Goal: Find specific page/section: Find specific page/section

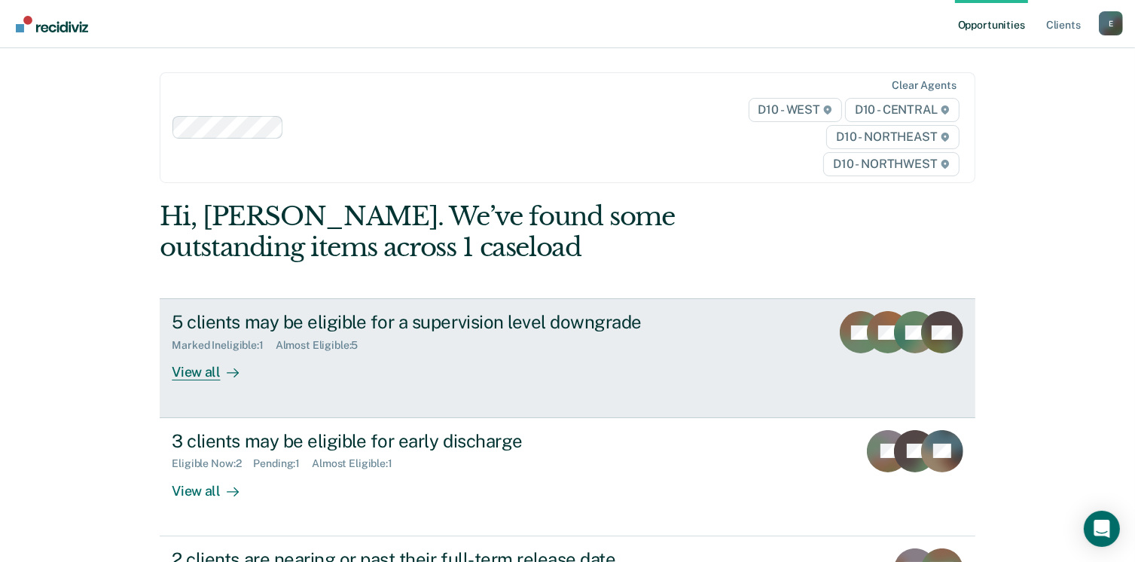
click at [198, 369] on div "View all" at bounding box center [214, 366] width 84 height 29
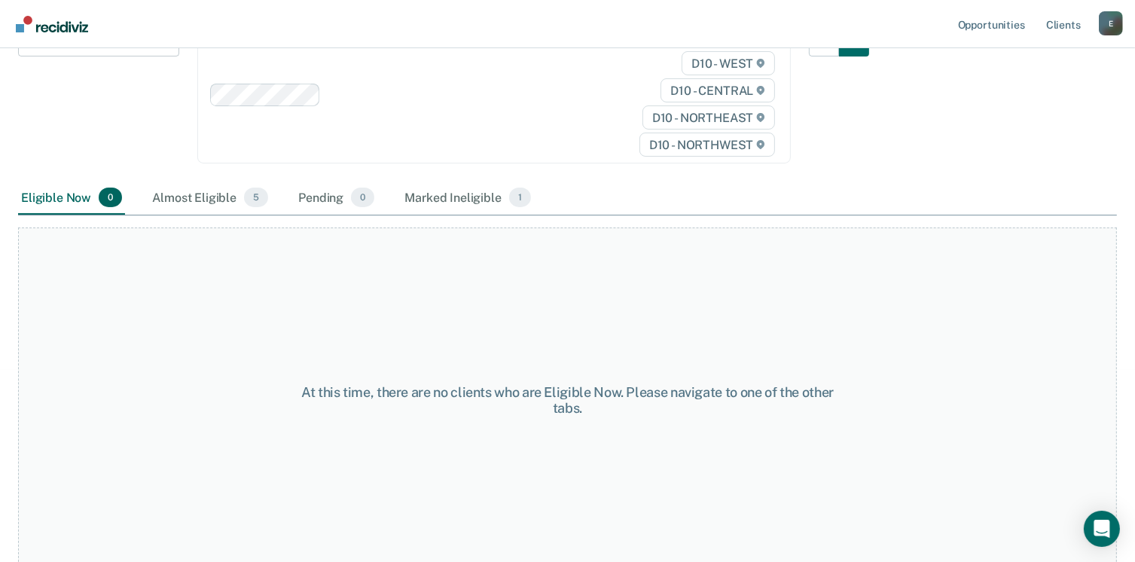
scroll to position [212, 0]
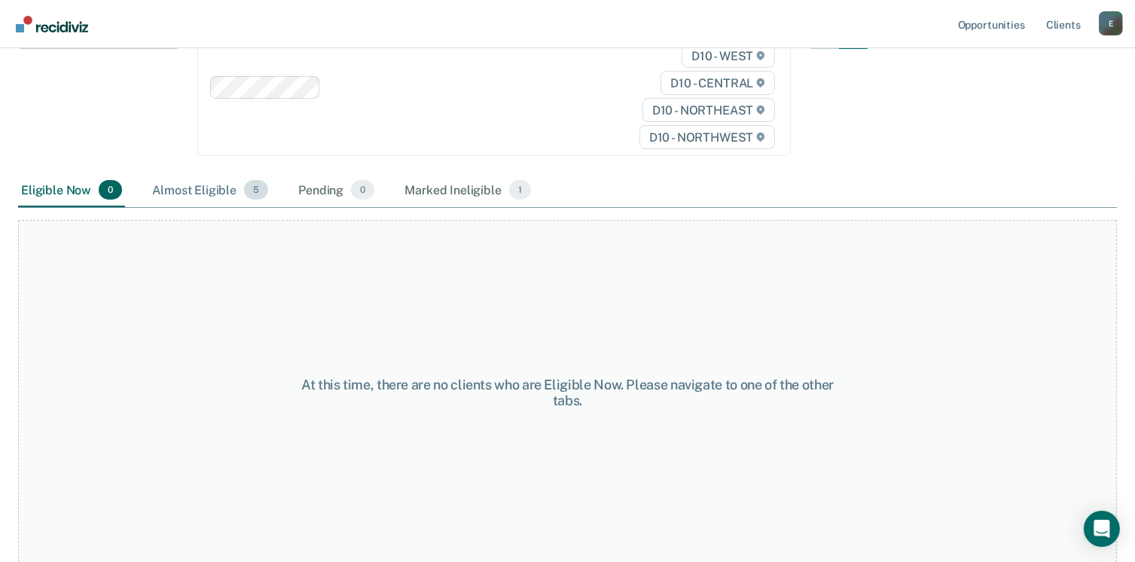
click at [201, 188] on div "Almost Eligible 5" at bounding box center [210, 190] width 122 height 33
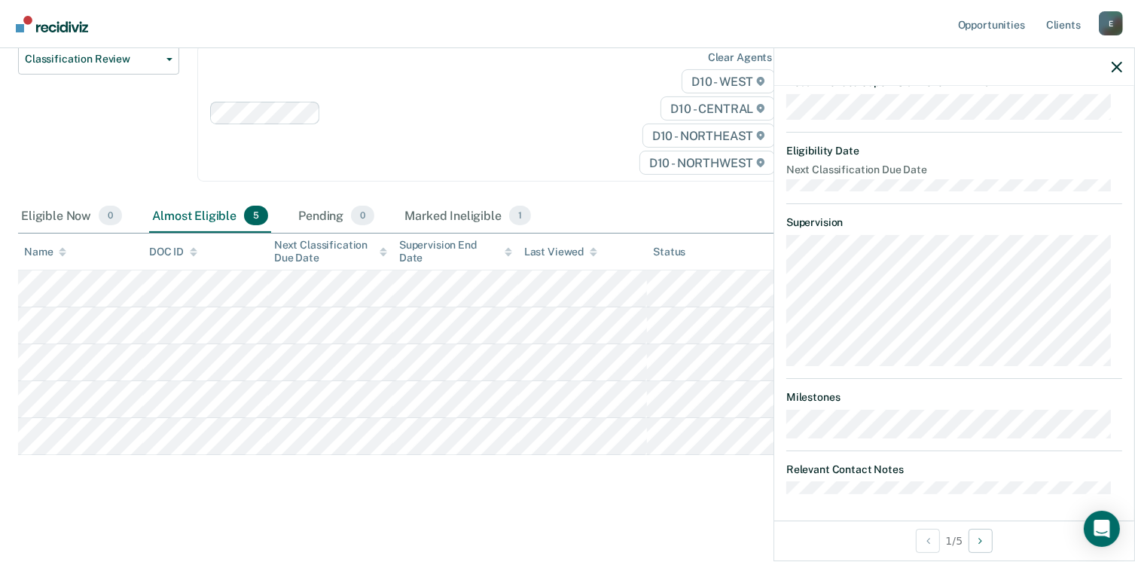
scroll to position [268, 0]
click at [1119, 66] on icon "button" at bounding box center [1117, 67] width 11 height 11
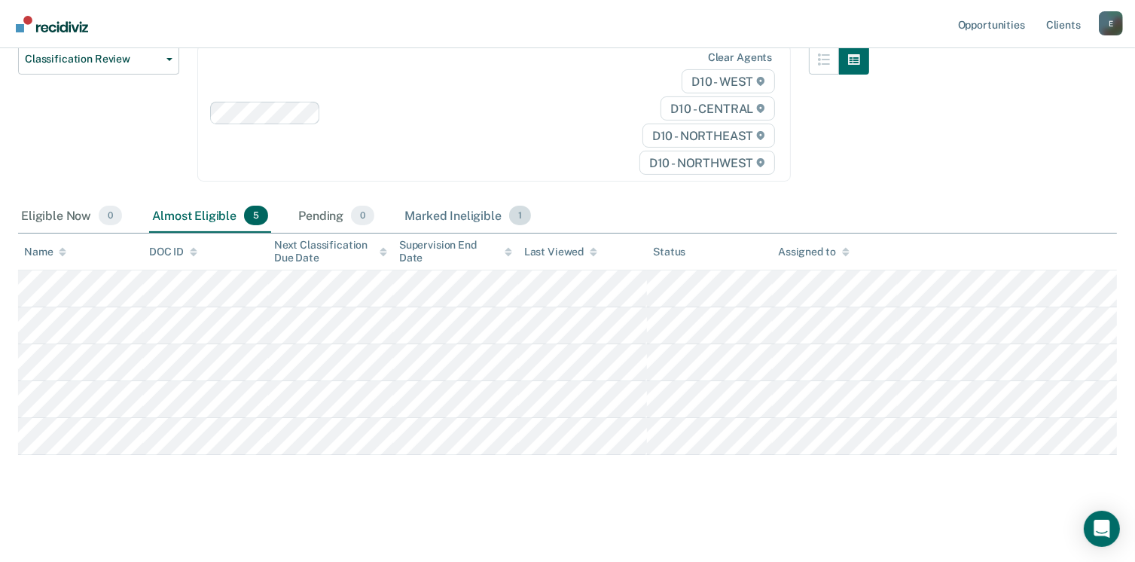
click at [430, 218] on div "Marked Ineligible 1" at bounding box center [467, 216] width 133 height 33
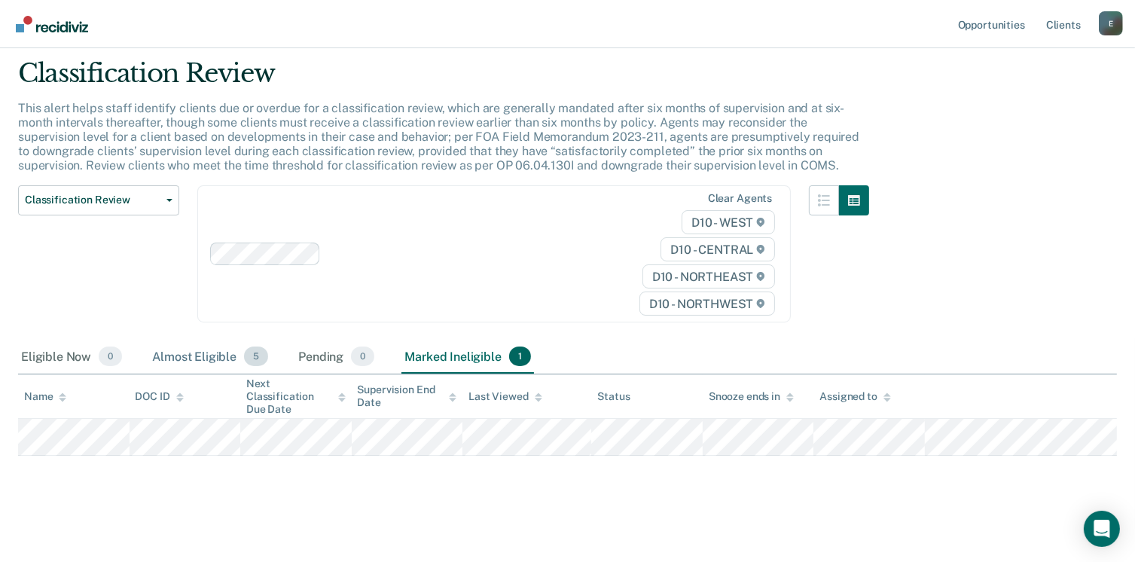
click at [243, 365] on div "Almost Eligible 5" at bounding box center [210, 356] width 122 height 33
